Goal: Information Seeking & Learning: Learn about a topic

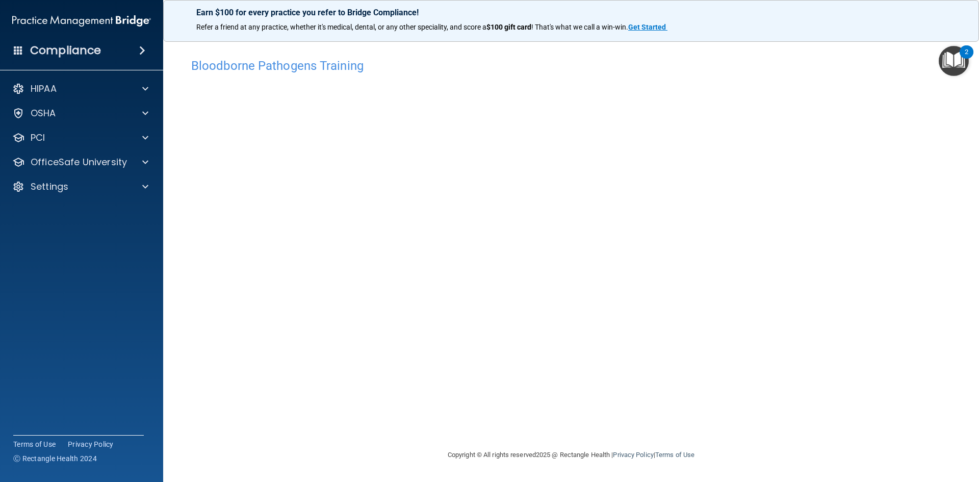
click at [227, 67] on h4 "Bloodborne Pathogens Training" at bounding box center [570, 65] width 759 height 13
click at [81, 167] on p "OfficeSafe University" at bounding box center [79, 162] width 96 height 12
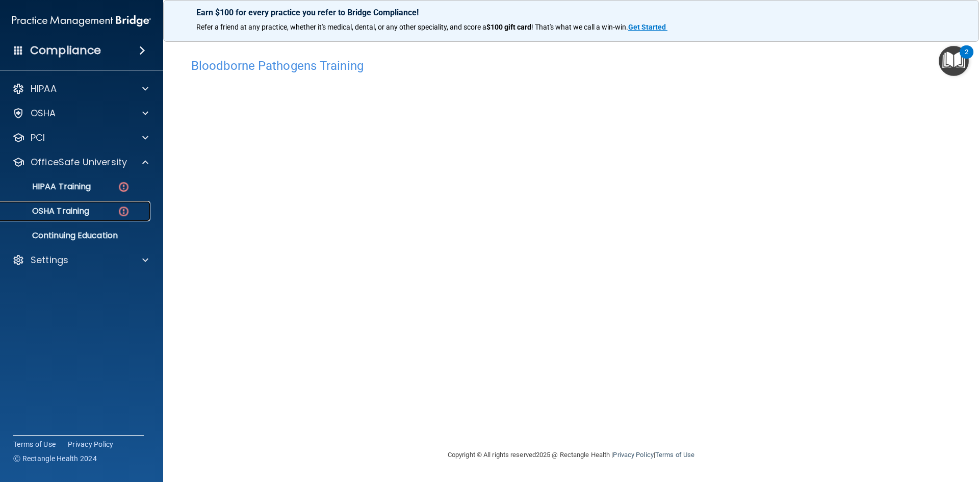
click at [92, 208] on div "OSHA Training" at bounding box center [76, 211] width 139 height 10
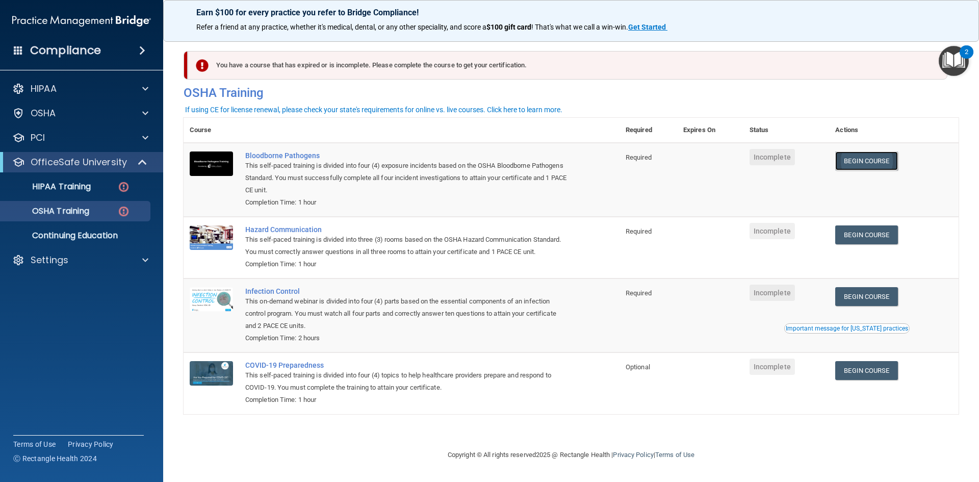
click at [854, 164] on link "Begin Course" at bounding box center [866, 160] width 62 height 19
click at [57, 188] on p "HIPAA Training" at bounding box center [49, 186] width 84 height 10
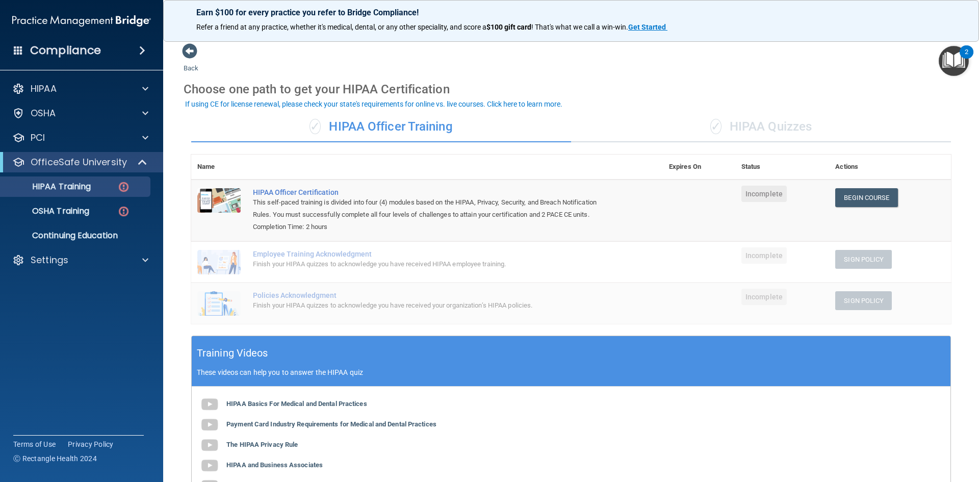
click at [741, 128] on div "✓ HIPAA Quizzes" at bounding box center [761, 127] width 380 height 31
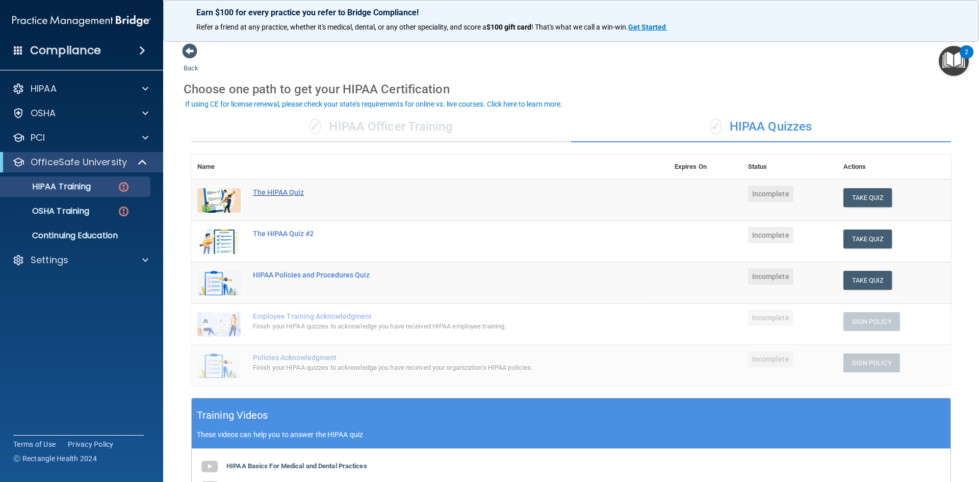
click at [271, 192] on div "The HIPAA Quiz" at bounding box center [435, 192] width 364 height 8
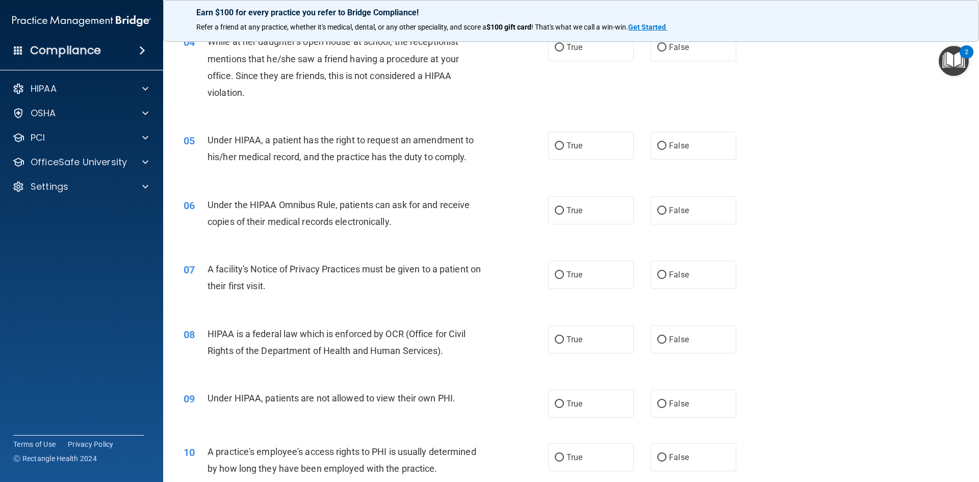
scroll to position [89, 0]
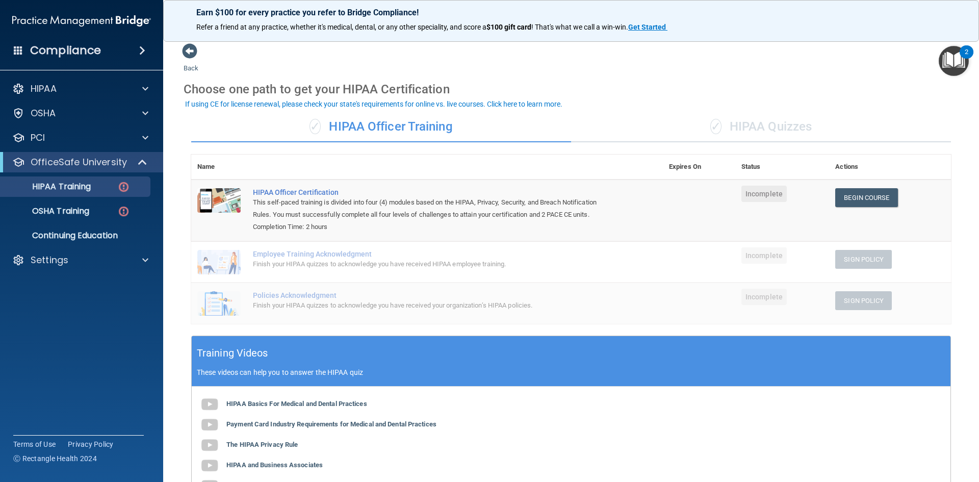
click at [770, 129] on div "✓ HIPAA Quizzes" at bounding box center [761, 127] width 380 height 31
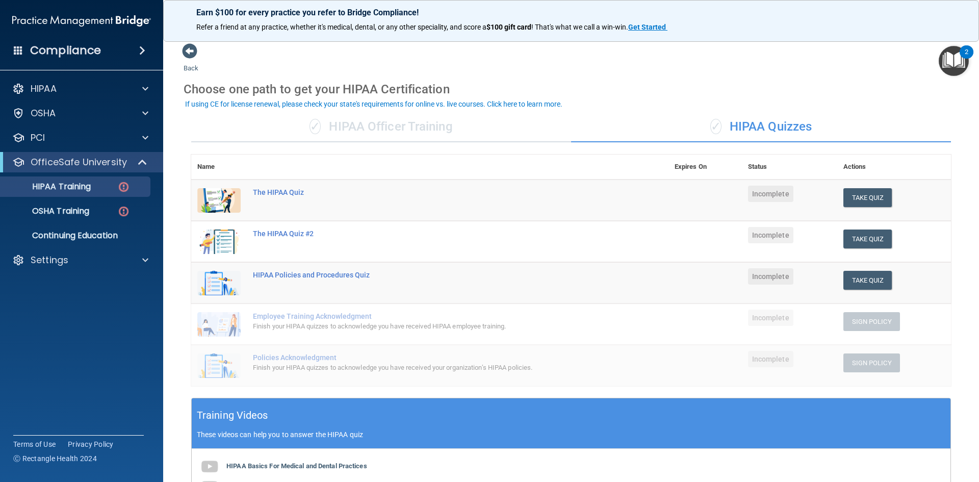
click at [416, 125] on div "✓ HIPAA Officer Training" at bounding box center [381, 127] width 380 height 31
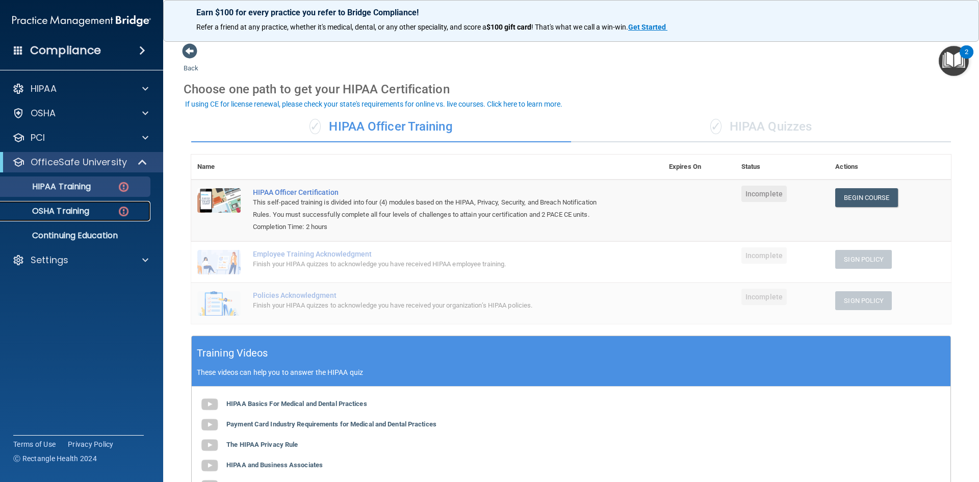
click at [86, 207] on p "OSHA Training" at bounding box center [48, 211] width 83 height 10
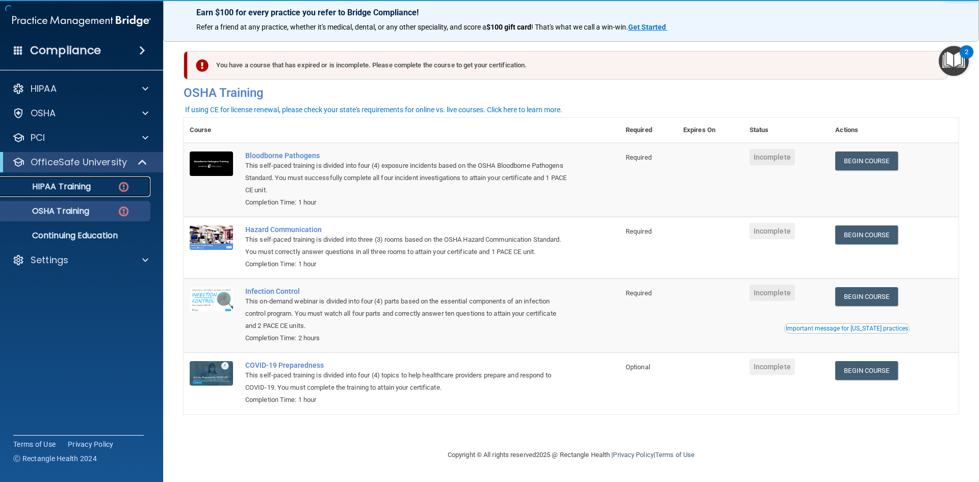
click at [85, 187] on p "HIPAA Training" at bounding box center [49, 186] width 84 height 10
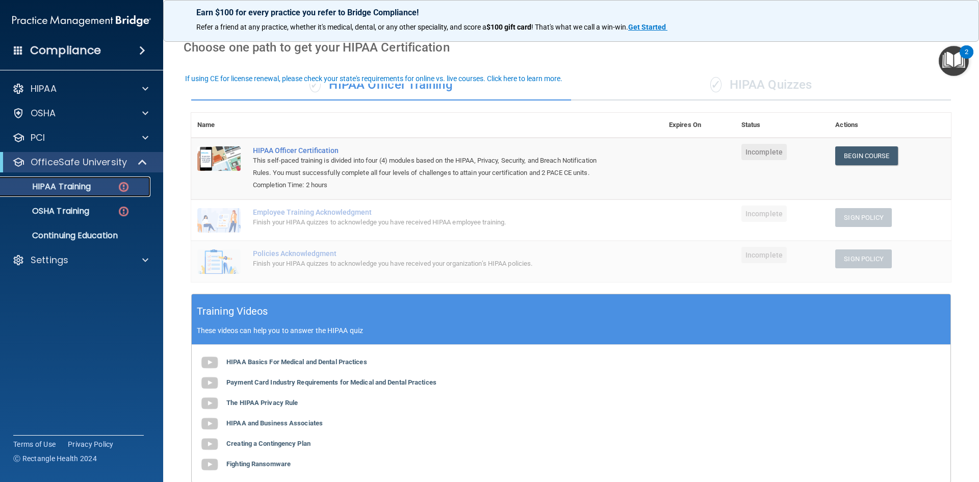
scroll to position [25, 0]
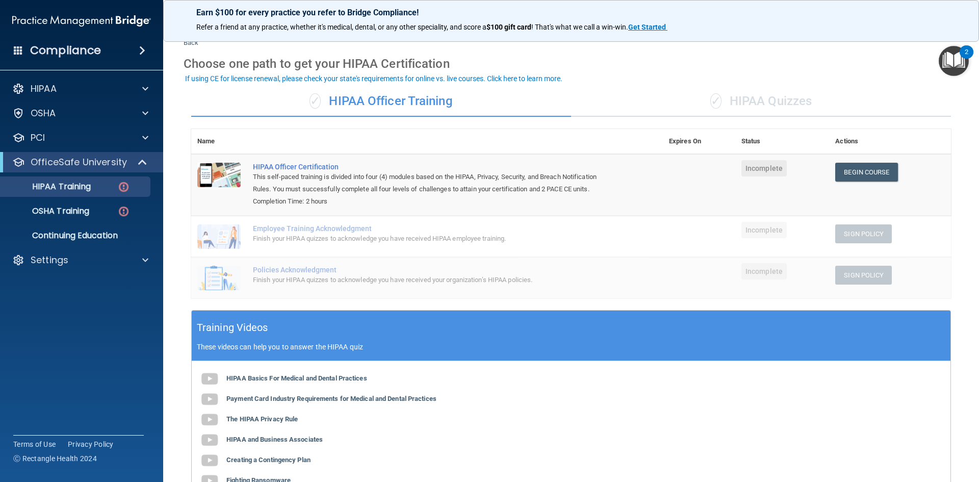
click at [734, 99] on div "✓ HIPAA Quizzes" at bounding box center [761, 101] width 380 height 31
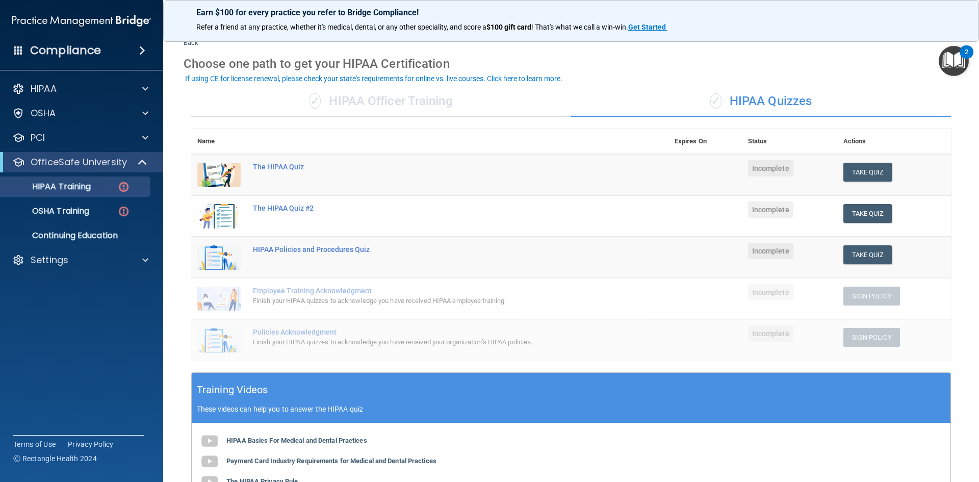
click at [375, 95] on div "✓ HIPAA Officer Training" at bounding box center [381, 101] width 380 height 31
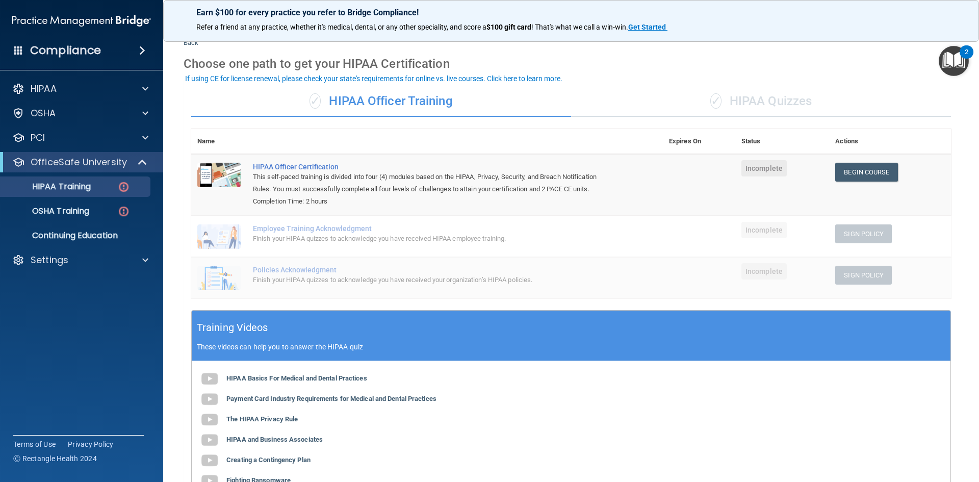
click at [738, 97] on div "✓ HIPAA Quizzes" at bounding box center [761, 101] width 380 height 31
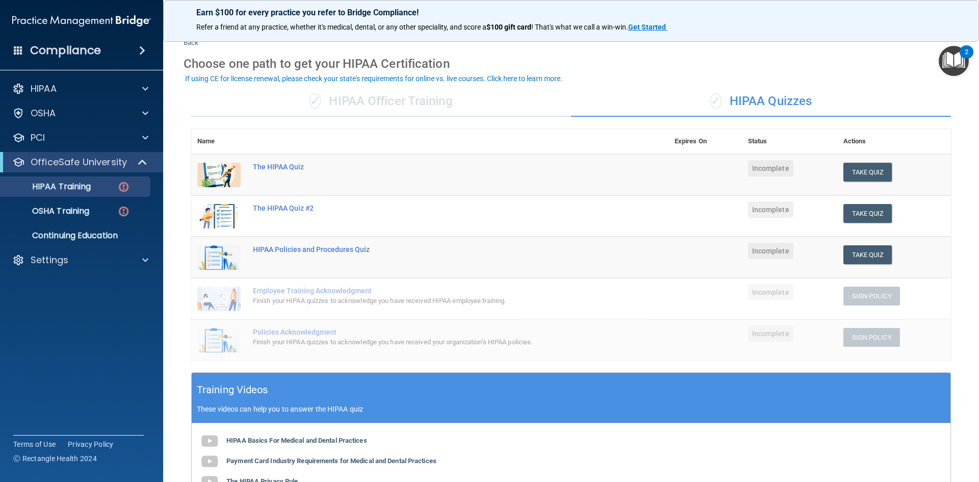
click at [391, 99] on div "✓ HIPAA Officer Training" at bounding box center [381, 101] width 380 height 31
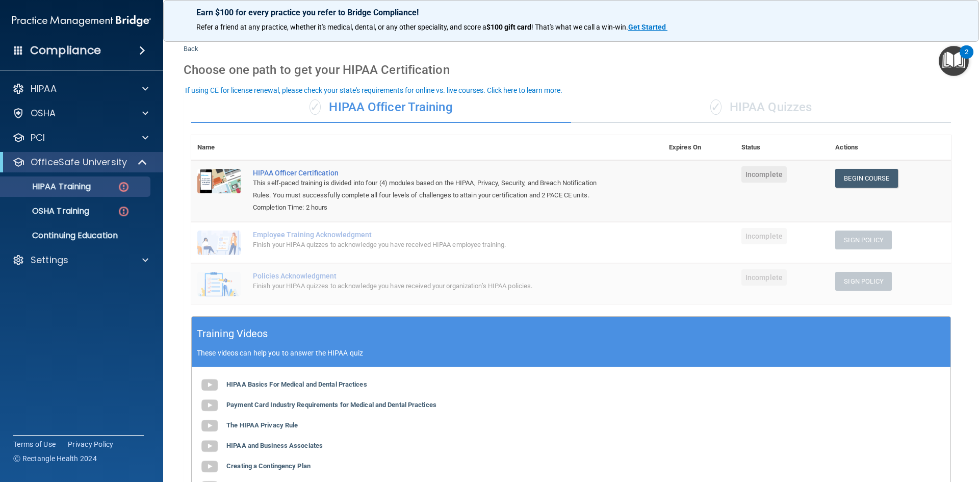
scroll to position [0, 0]
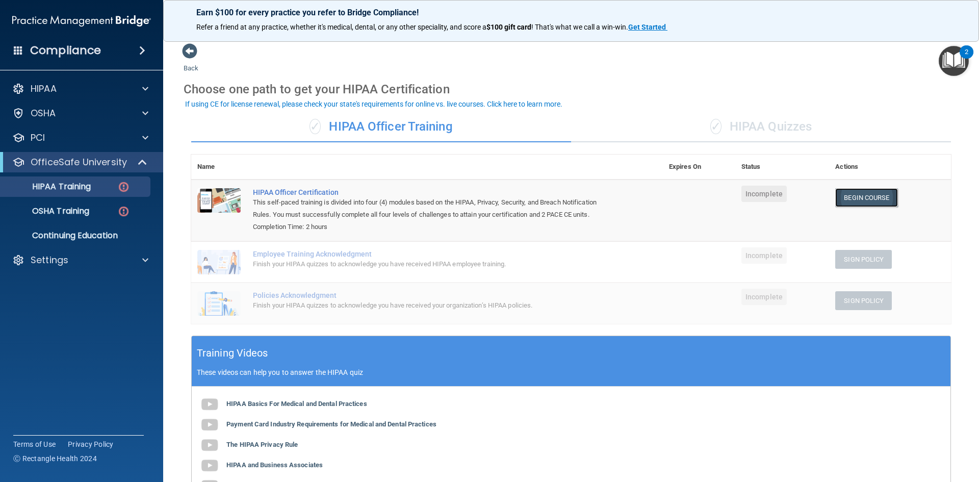
click at [878, 202] on link "Begin Course" at bounding box center [866, 197] width 62 height 19
